Goal: Transaction & Acquisition: Book appointment/travel/reservation

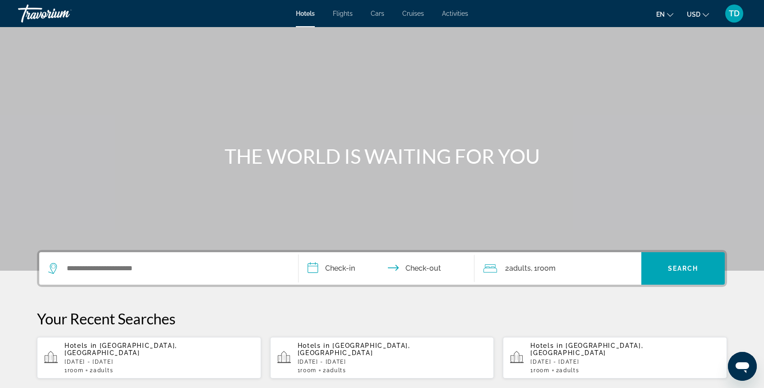
click at [122, 349] on div "Hotels in [GEOGRAPHIC_DATA], [GEOGRAPHIC_DATA] [DATE] - [DATE] 1 Room rooms 2 A…" at bounding box center [159, 358] width 189 height 32
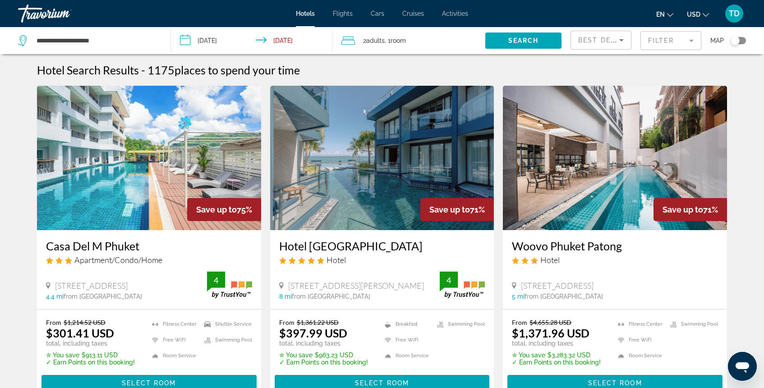
click at [667, 37] on mat-form-field "Filter" at bounding box center [671, 40] width 61 height 19
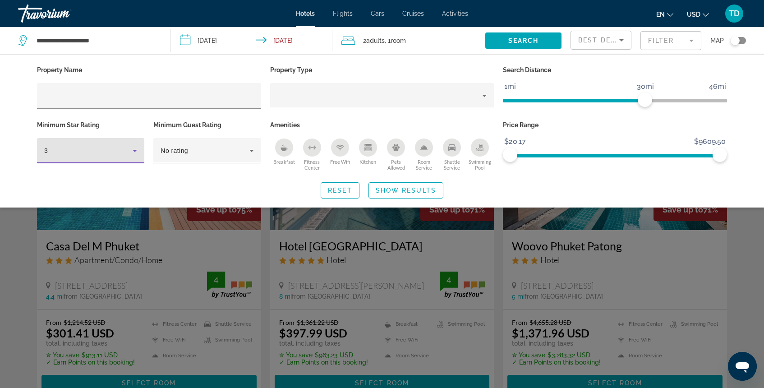
click at [130, 147] on icon "Hotel Filters" at bounding box center [134, 150] width 11 height 11
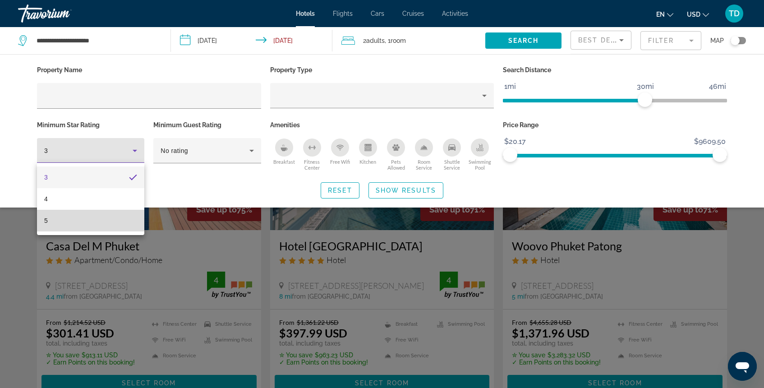
click at [106, 224] on mat-option "5" at bounding box center [90, 221] width 107 height 22
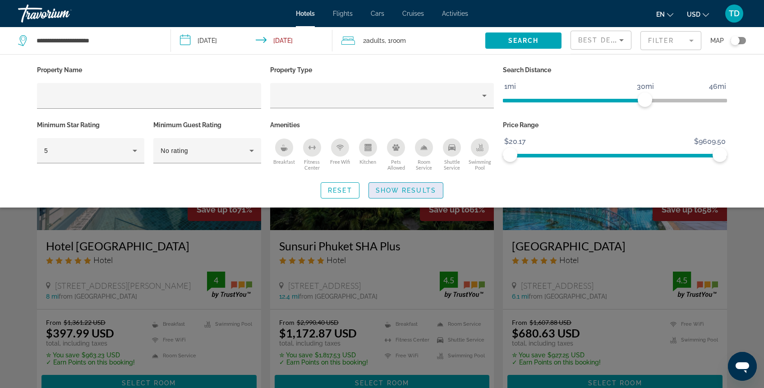
click at [412, 193] on span "Show Results" at bounding box center [406, 190] width 60 height 7
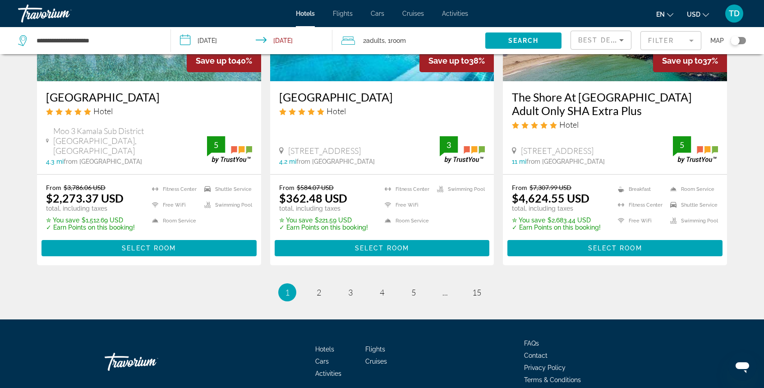
scroll to position [1183, 0]
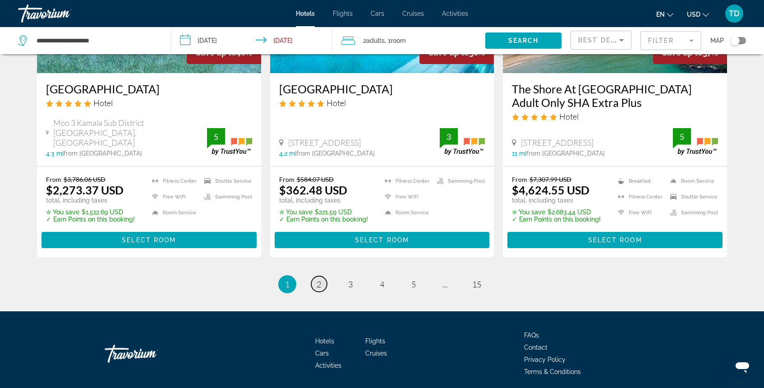
click at [317, 279] on span "2" at bounding box center [319, 284] width 5 height 10
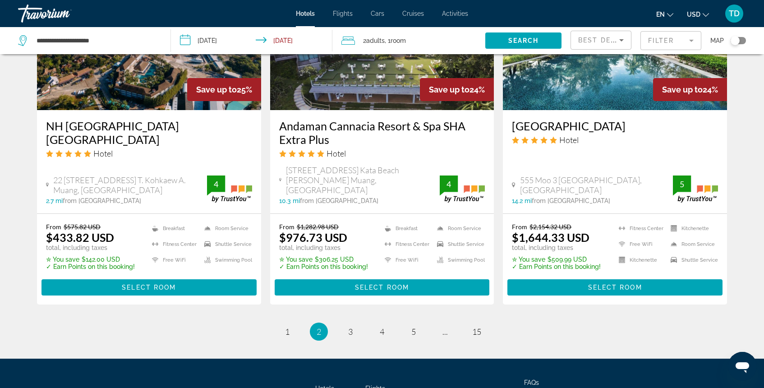
scroll to position [1155, 0]
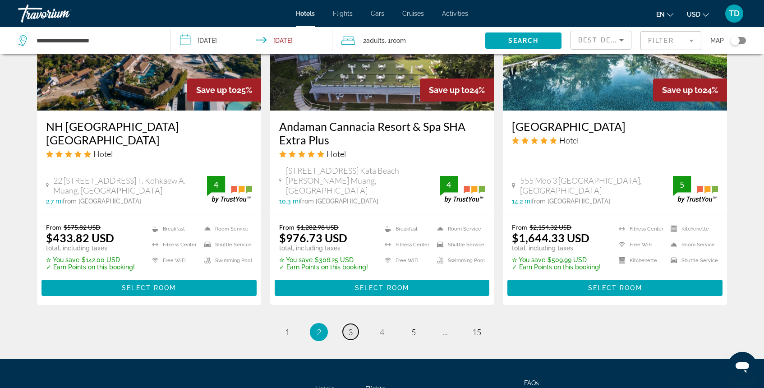
click at [351, 327] on span "3" at bounding box center [350, 332] width 5 height 10
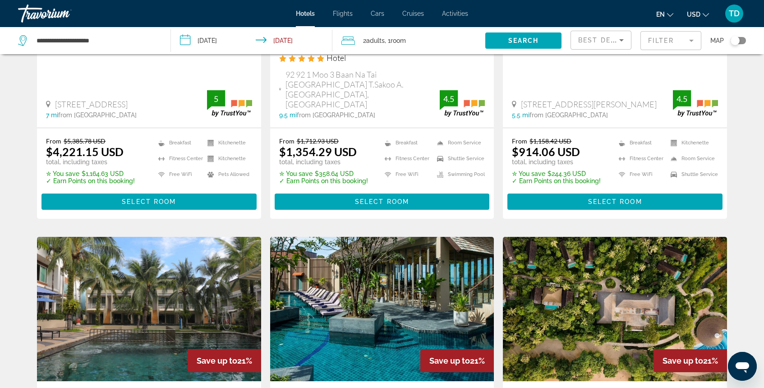
scroll to position [621, 0]
